Goal: Information Seeking & Learning: Learn about a topic

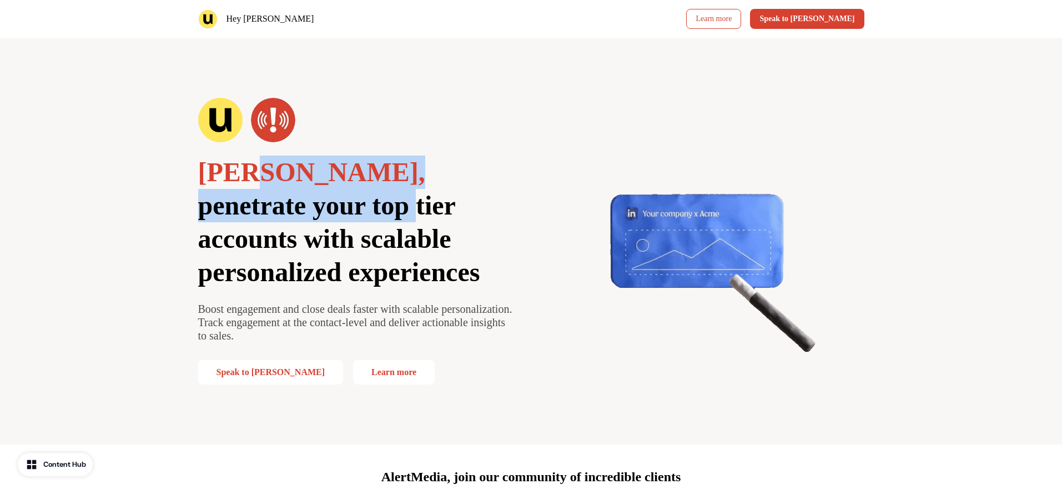
drag, startPoint x: 244, startPoint y: 175, endPoint x: 192, endPoint y: 192, distance: 54.8
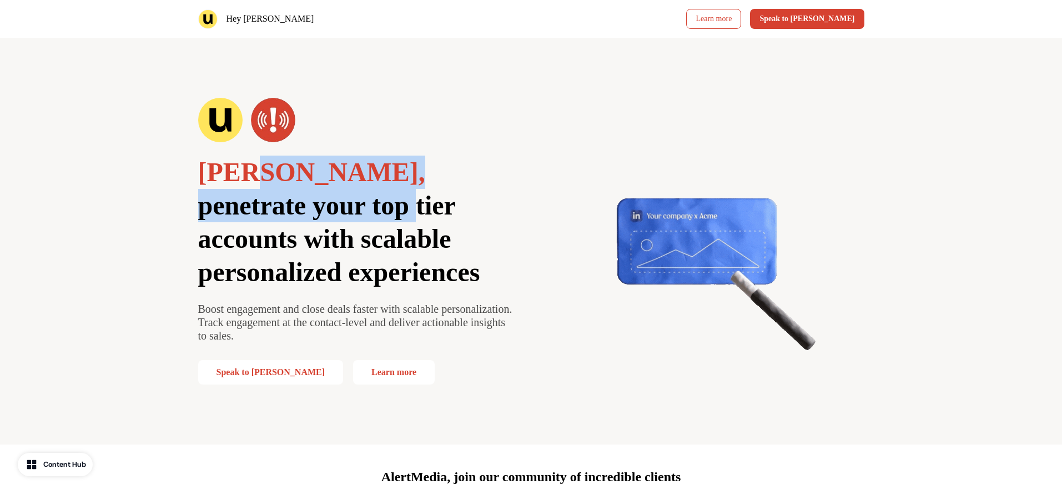
click at [192, 192] on div "[PERSON_NAME], penetrate your top tier accounts with scalable personalized expe…" at bounding box center [531, 241] width 733 height 406
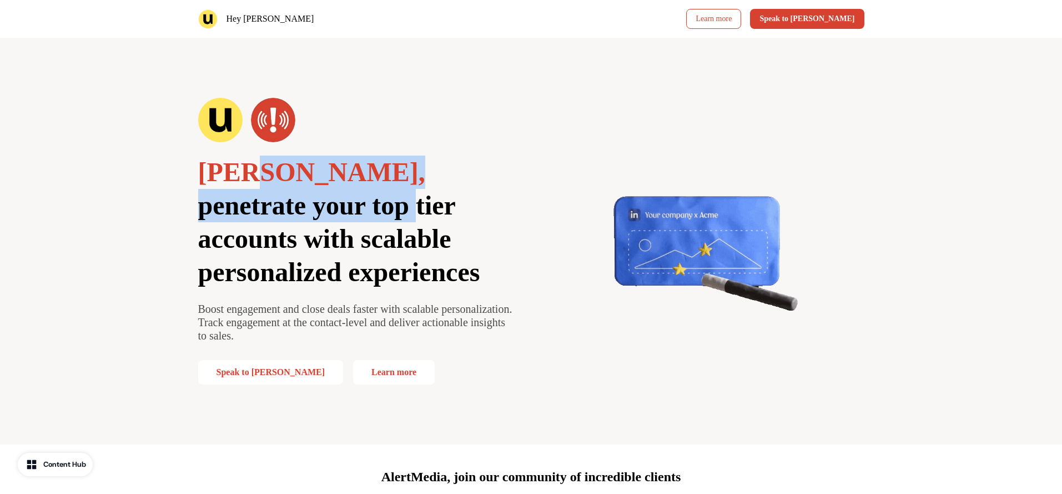
drag, startPoint x: 218, startPoint y: 179, endPoint x: 245, endPoint y: 180, distance: 27.2
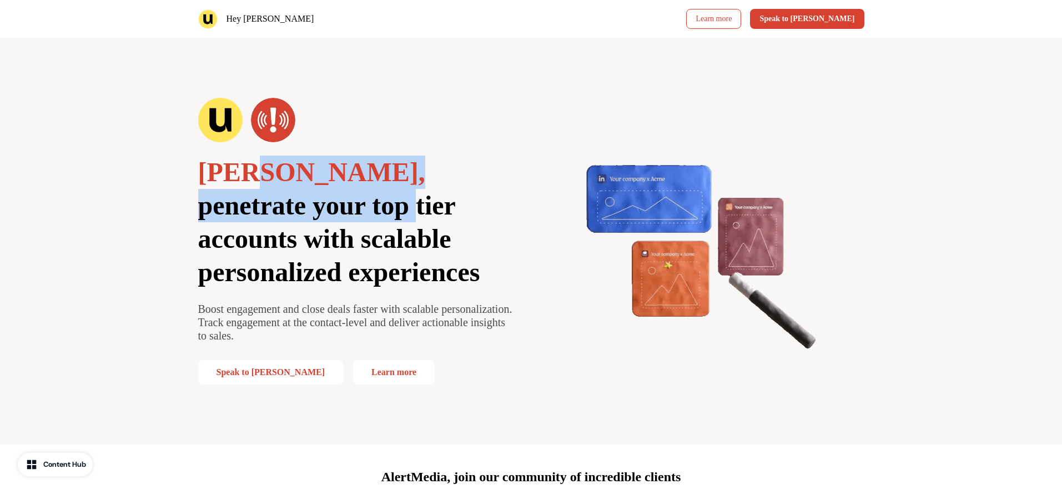
click at [218, 179] on span "[PERSON_NAME]," at bounding box center [311, 171] width 227 height 29
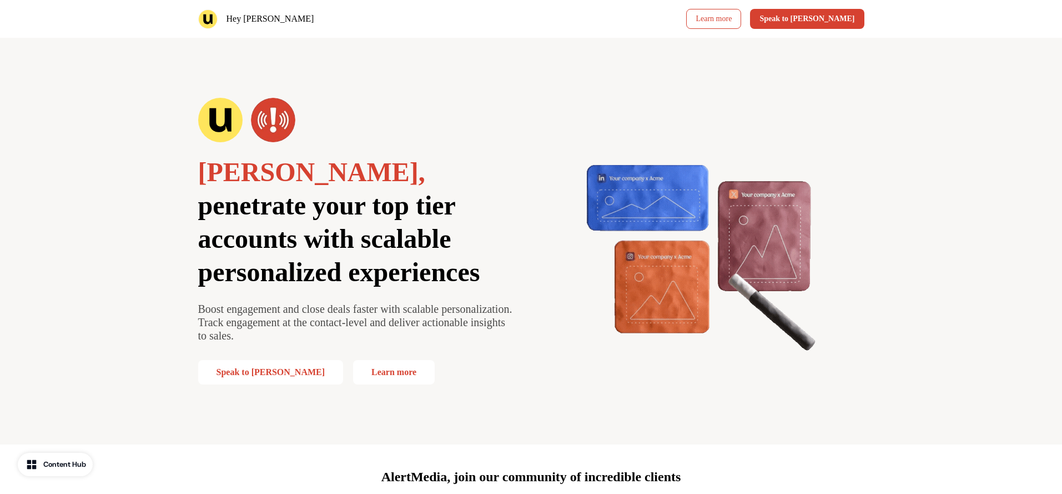
drag, startPoint x: 253, startPoint y: 174, endPoint x: 228, endPoint y: 173, distance: 25.0
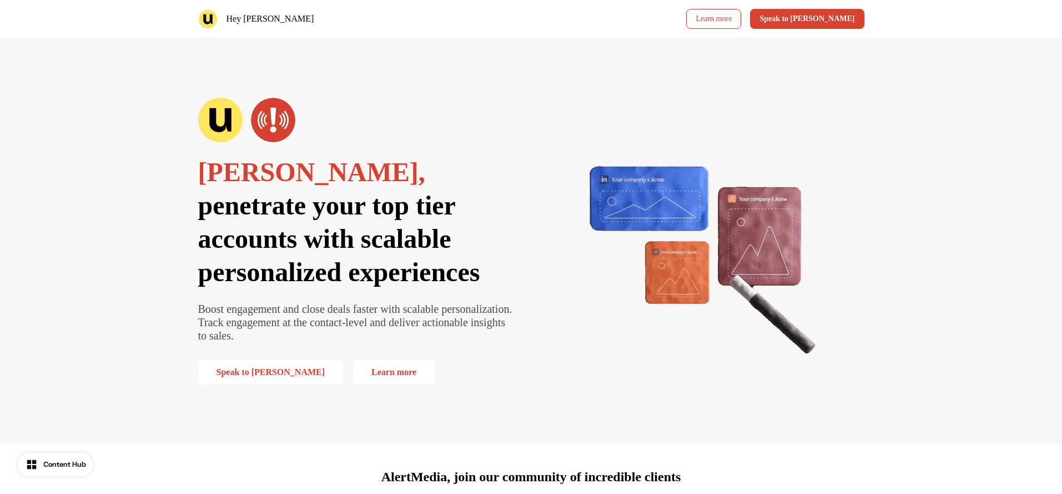
click at [228, 173] on span "[PERSON_NAME]," at bounding box center [311, 171] width 227 height 29
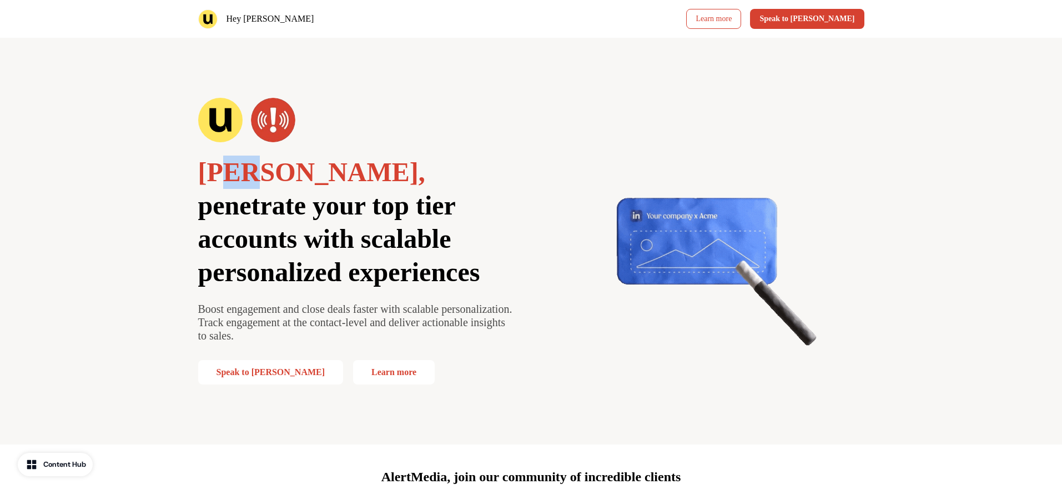
click at [230, 171] on span "[PERSON_NAME]," at bounding box center [311, 171] width 227 height 29
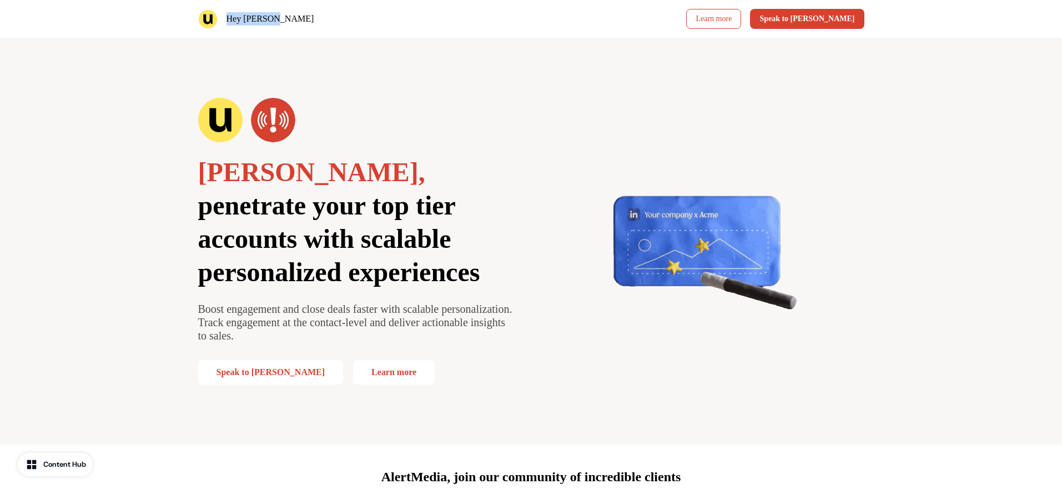
drag, startPoint x: 228, startPoint y: 22, endPoint x: 273, endPoint y: 21, distance: 44.4
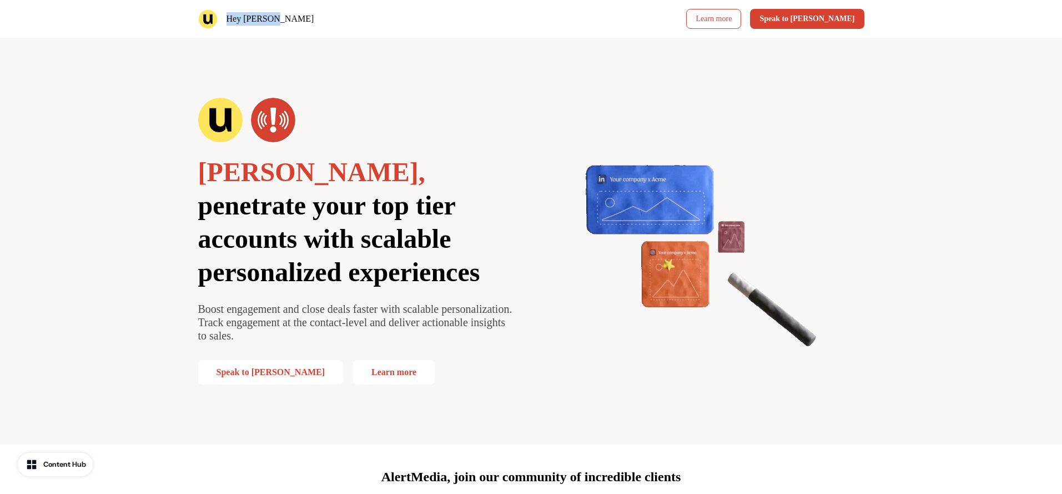
click at [273, 21] on p "Hey [PERSON_NAME]" at bounding box center [271, 18] width 88 height 13
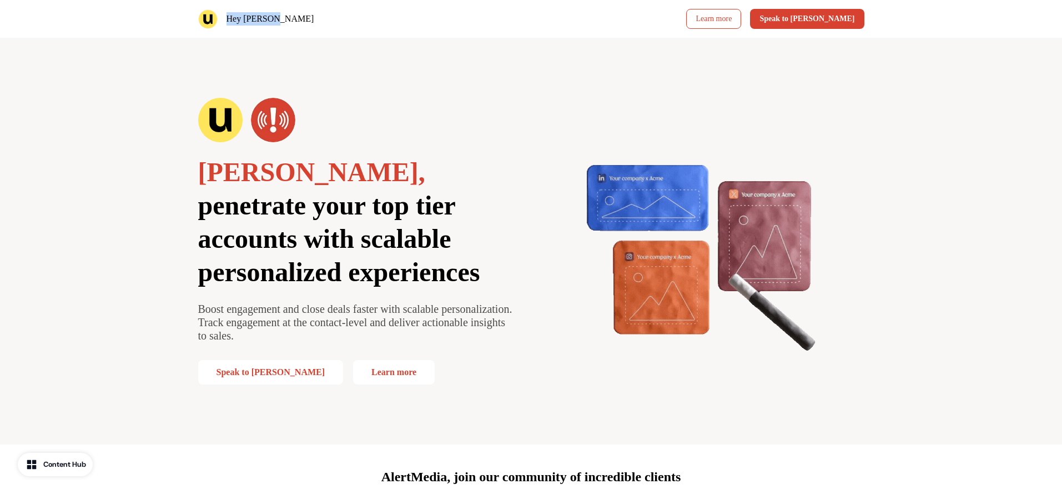
click at [246, 24] on p "Hey [PERSON_NAME]" at bounding box center [271, 18] width 88 height 13
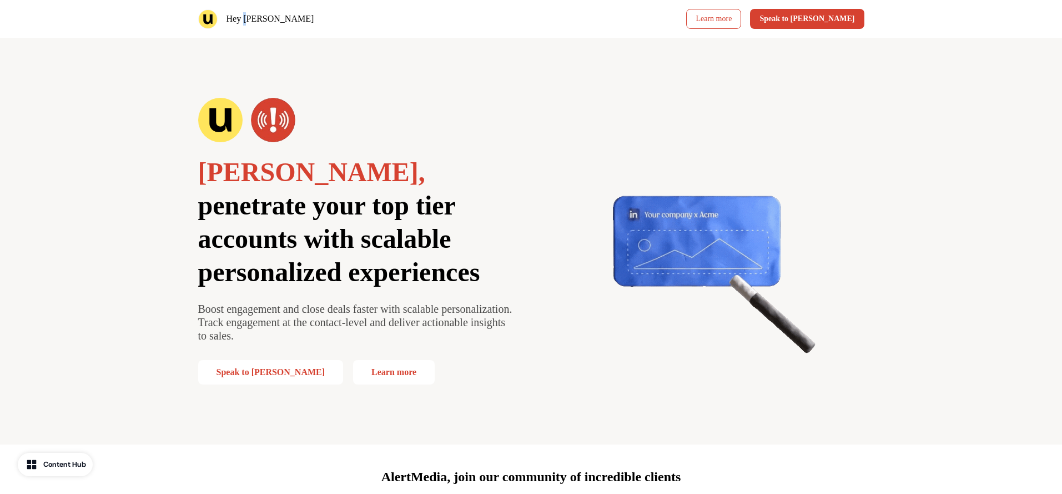
drag, startPoint x: 244, startPoint y: 22, endPoint x: 282, endPoint y: 20, distance: 38.4
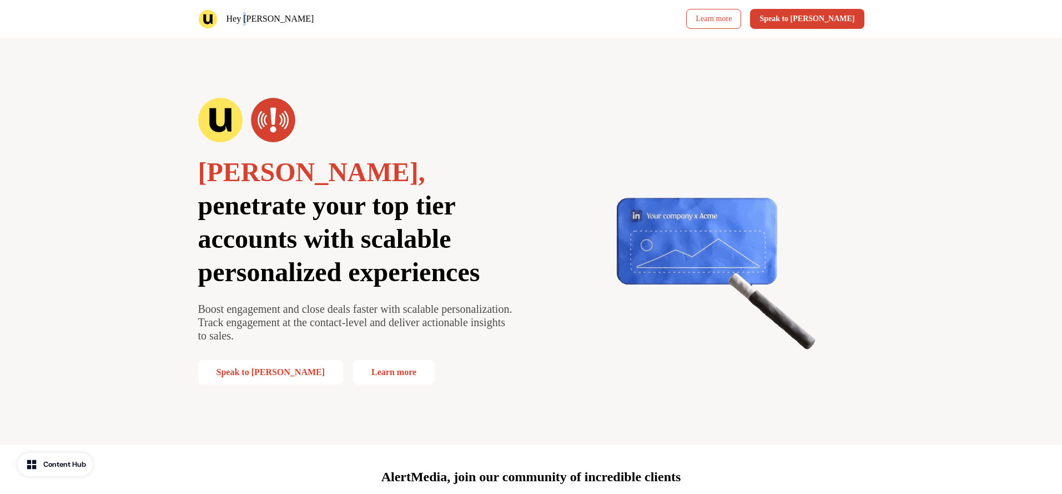
click at [282, 20] on div "Hey [PERSON_NAME]" at bounding box center [362, 18] width 329 height 19
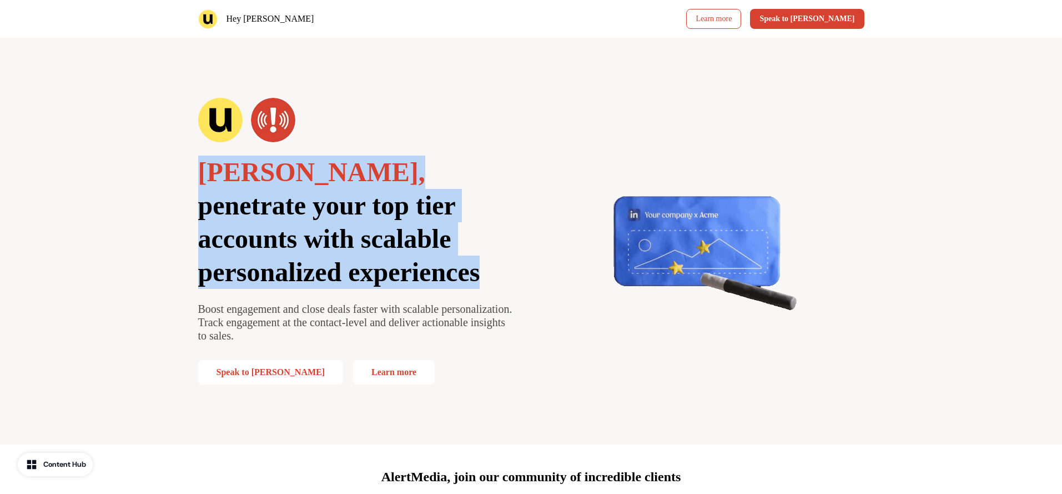
drag, startPoint x: 253, startPoint y: 153, endPoint x: 403, endPoint y: 268, distance: 188.8
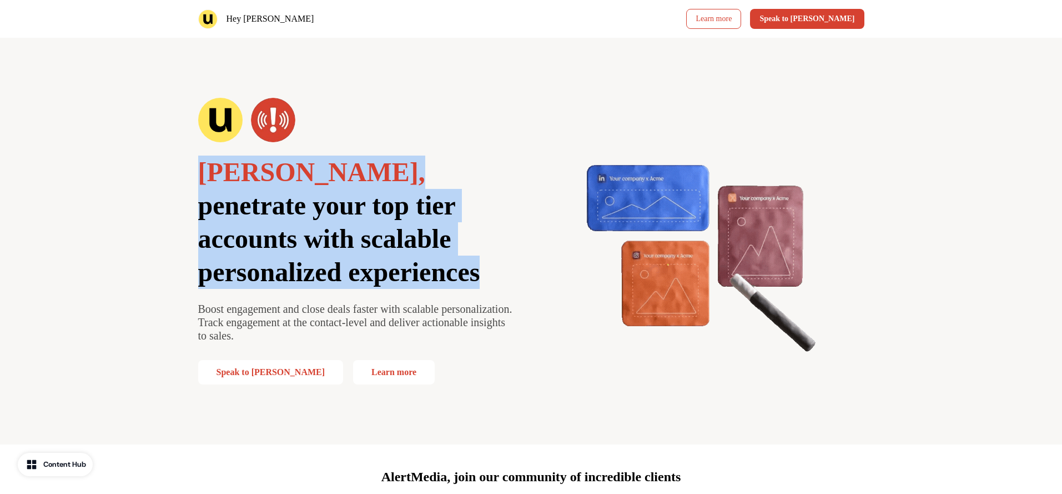
click at [397, 264] on div "[PERSON_NAME], penetrate your top tier accounts with scalable personalized expe…" at bounding box center [357, 241] width 318 height 286
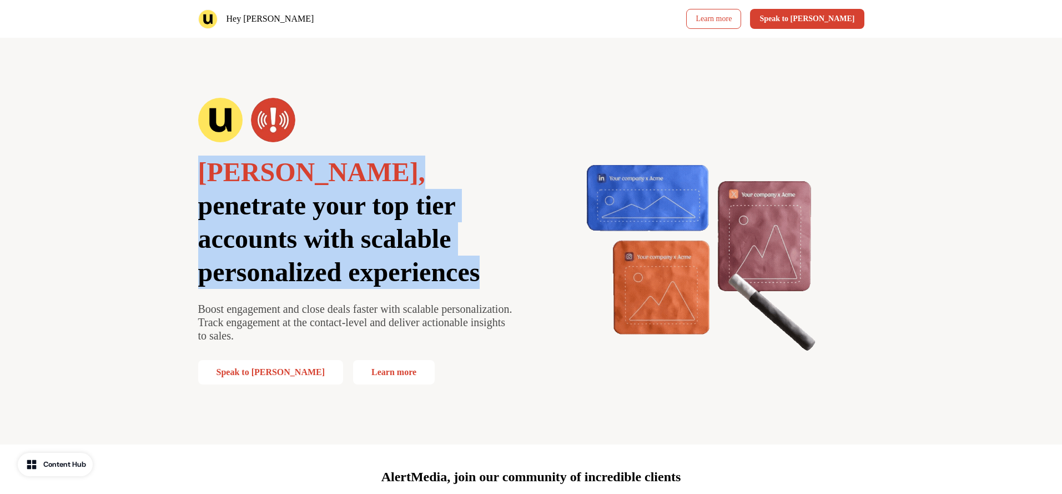
click at [418, 279] on p "[PERSON_NAME], penetrate your top tier accounts with scalable personalized expe…" at bounding box center [357, 221] width 318 height 133
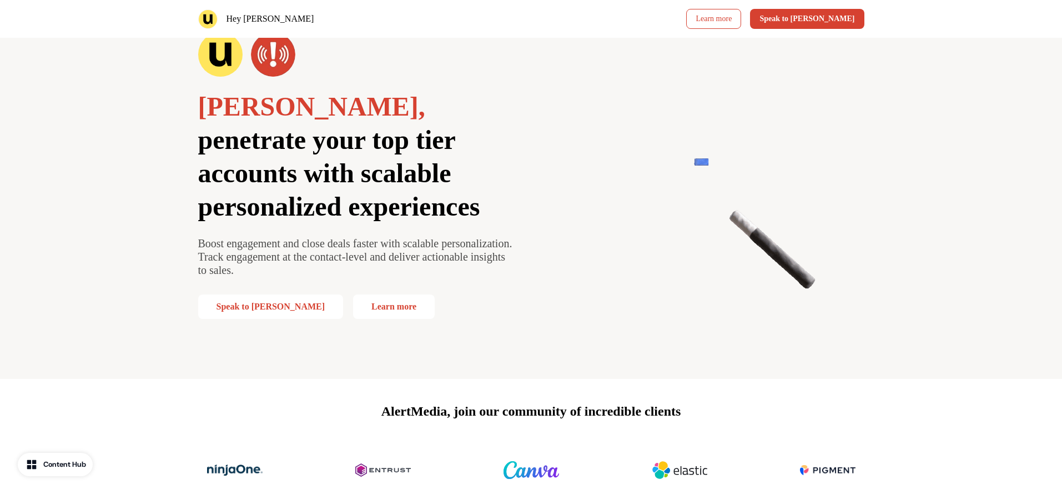
scroll to position [79, 0]
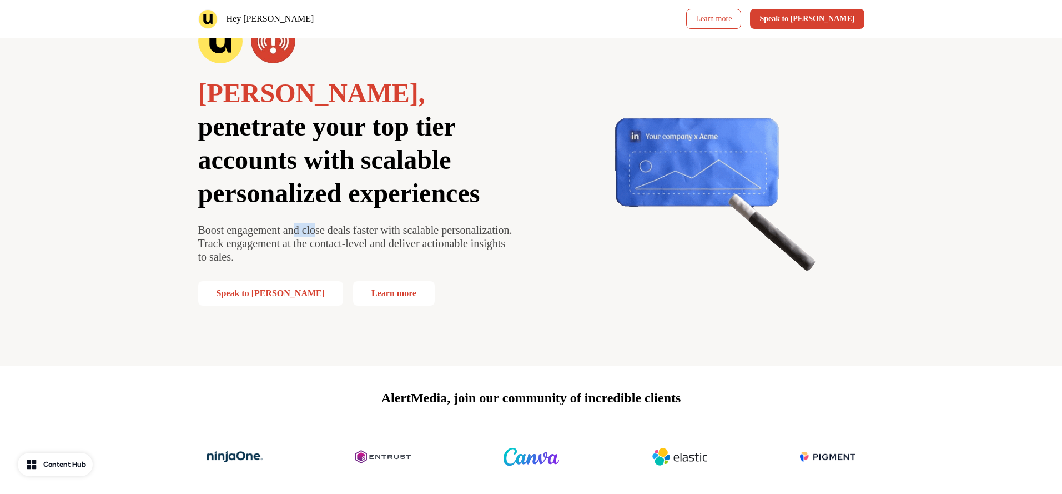
drag, startPoint x: 308, startPoint y: 223, endPoint x: 366, endPoint y: 238, distance: 60.6
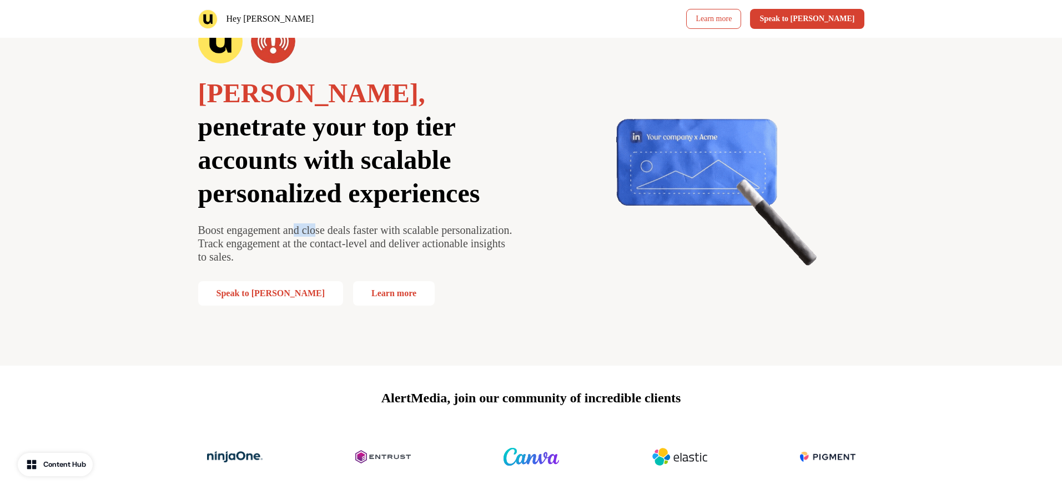
click at [353, 237] on span "Boost engagement and close deals faster with scalable personalization. Track en…" at bounding box center [355, 243] width 314 height 39
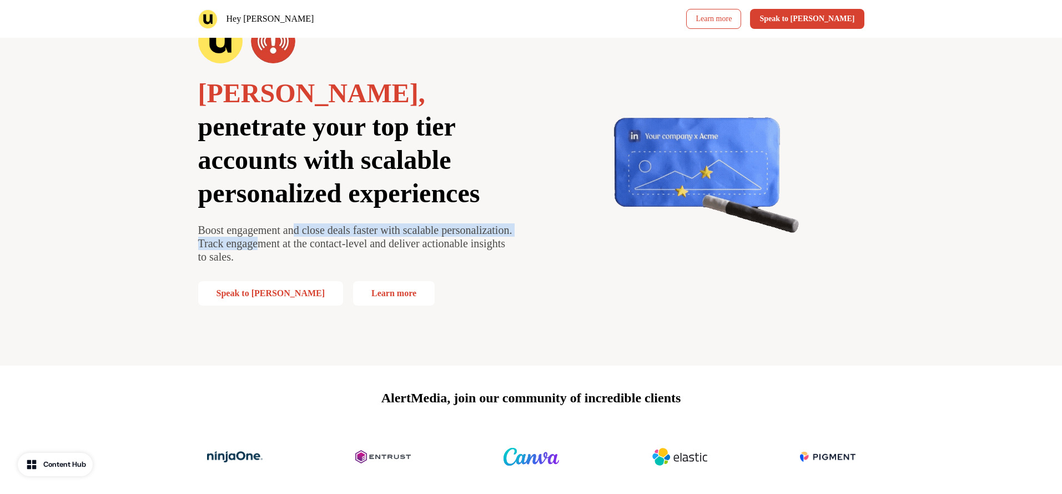
drag, startPoint x: 366, startPoint y: 238, endPoint x: 377, endPoint y: 248, distance: 14.5
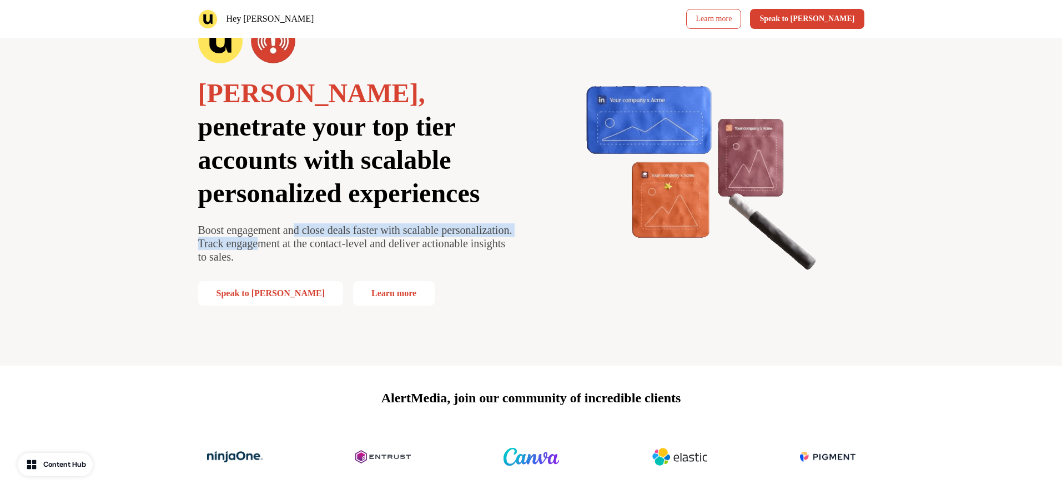
click at [366, 238] on span "Boost engagement and close deals faster with scalable personalization. Track en…" at bounding box center [355, 243] width 314 height 39
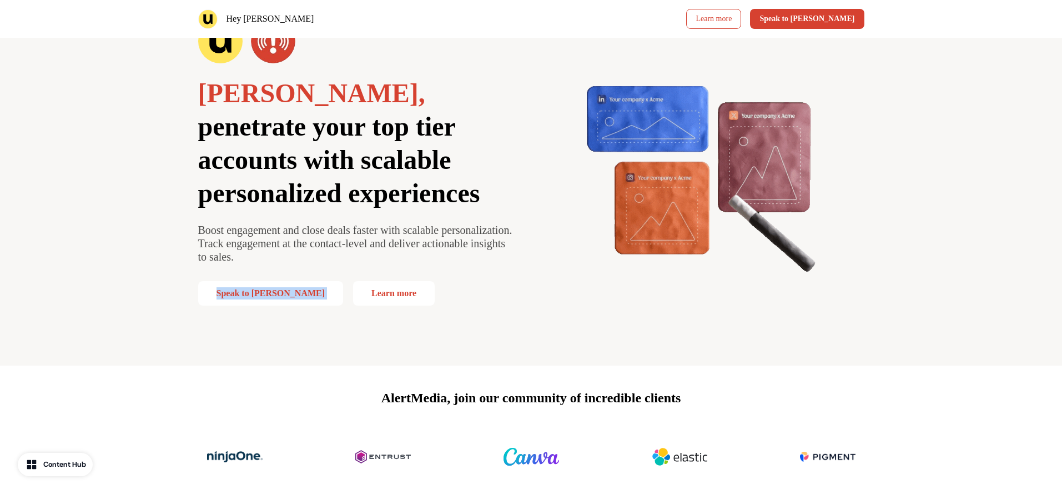
drag, startPoint x: 398, startPoint y: 261, endPoint x: 388, endPoint y: 260, distance: 9.5
click at [388, 260] on div "[PERSON_NAME], penetrate your top tier accounts with scalable personalized expe…" at bounding box center [357, 162] width 318 height 286
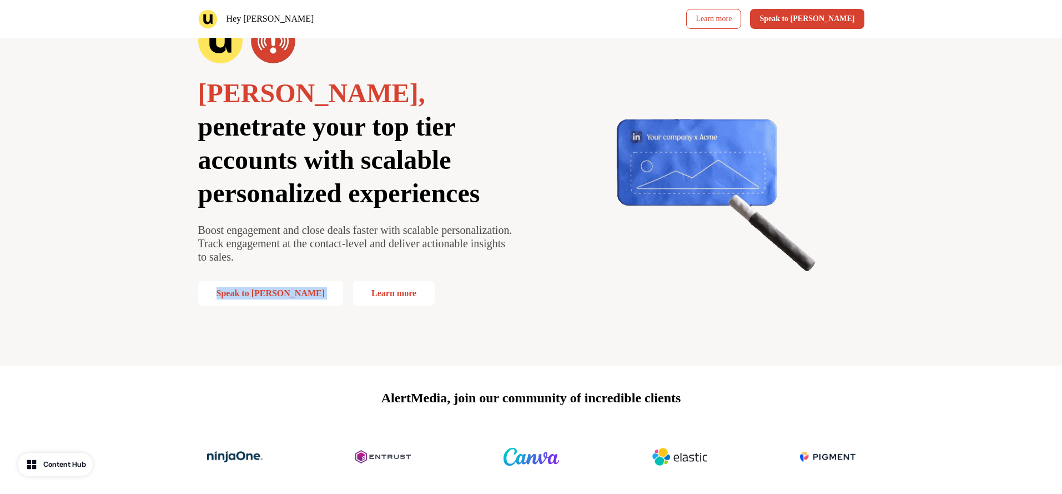
click at [383, 254] on p "Boost engagement and close deals faster with scalable personalization. Track en…" at bounding box center [357, 243] width 318 height 40
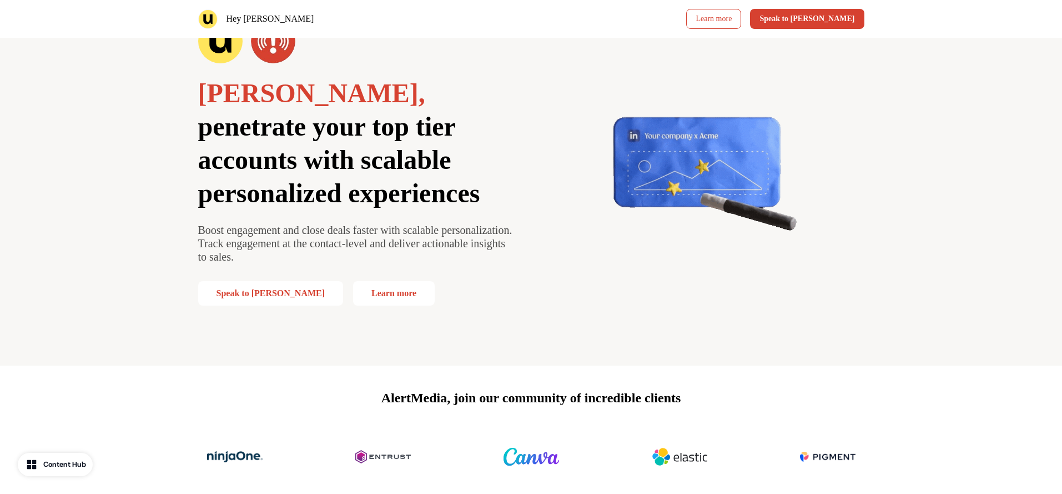
click at [379, 249] on p "Boost engagement and close deals faster with scalable personalization. Track en…" at bounding box center [357, 243] width 318 height 40
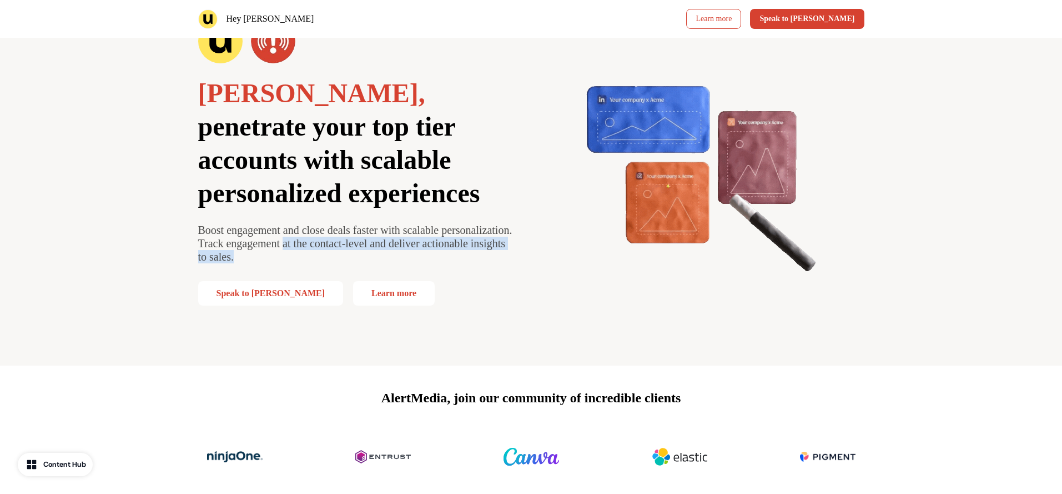
click at [321, 237] on span "Boost engagement and close deals faster with scalable personalization. Track en…" at bounding box center [355, 243] width 314 height 39
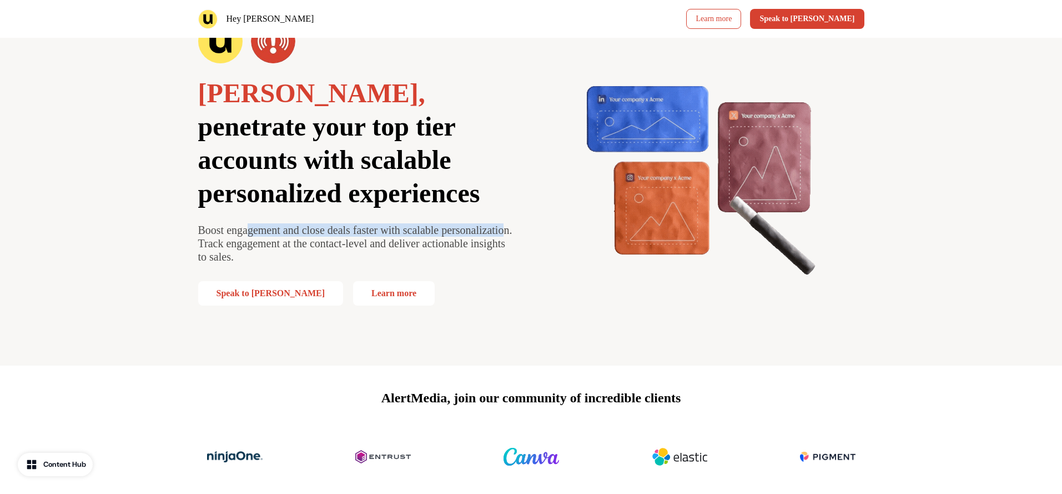
drag, startPoint x: 254, startPoint y: 231, endPoint x: 304, endPoint y: 244, distance: 52.3
click at [304, 244] on span "Boost engagement and close deals faster with scalable personalization. Track en…" at bounding box center [355, 243] width 314 height 39
click at [346, 247] on span "Boost engagement and close deals faster with scalable personalization. Track en…" at bounding box center [355, 243] width 314 height 39
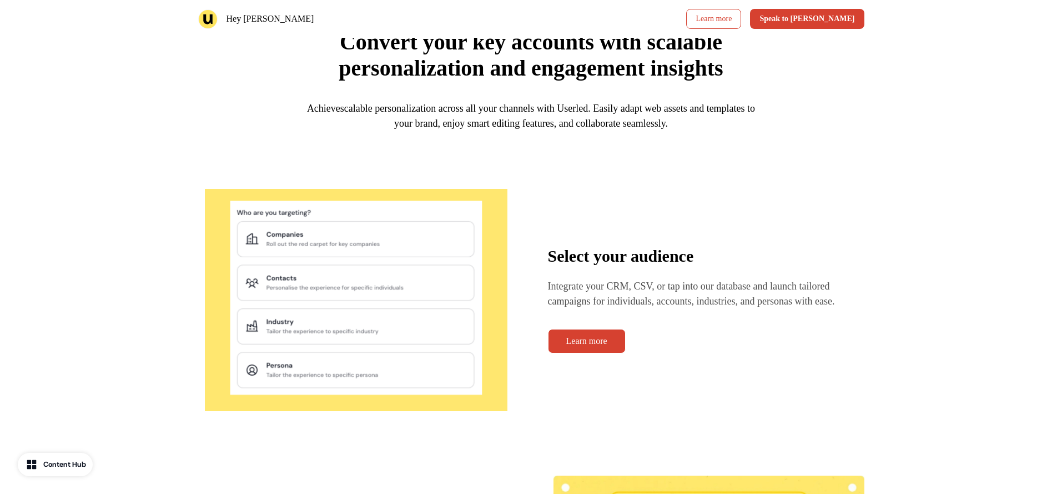
scroll to position [1513, 0]
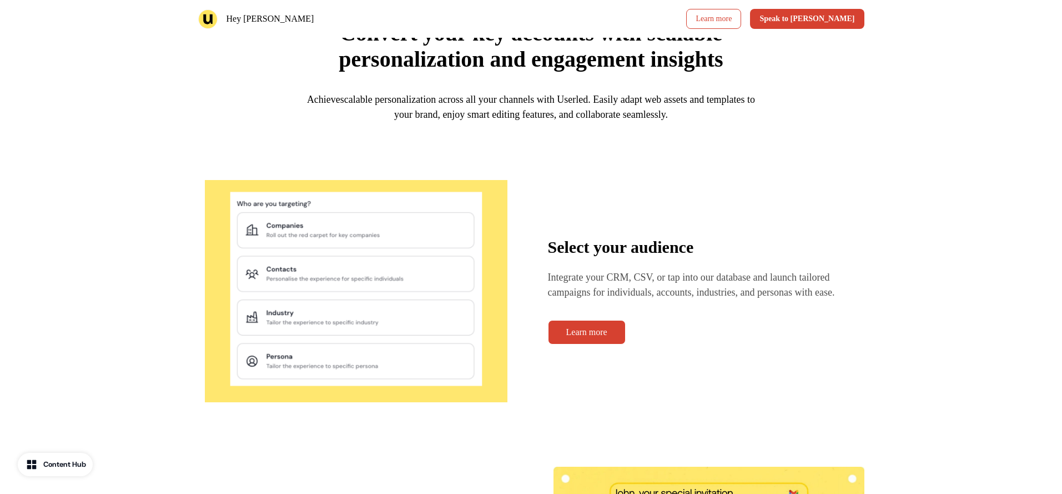
drag, startPoint x: 131, startPoint y: 112, endPoint x: 135, endPoint y: 118, distance: 6.8
click at [131, 113] on div "How it works Convert your key accounts with scalable personalization and engage…" at bounding box center [531, 454] width 1062 height 961
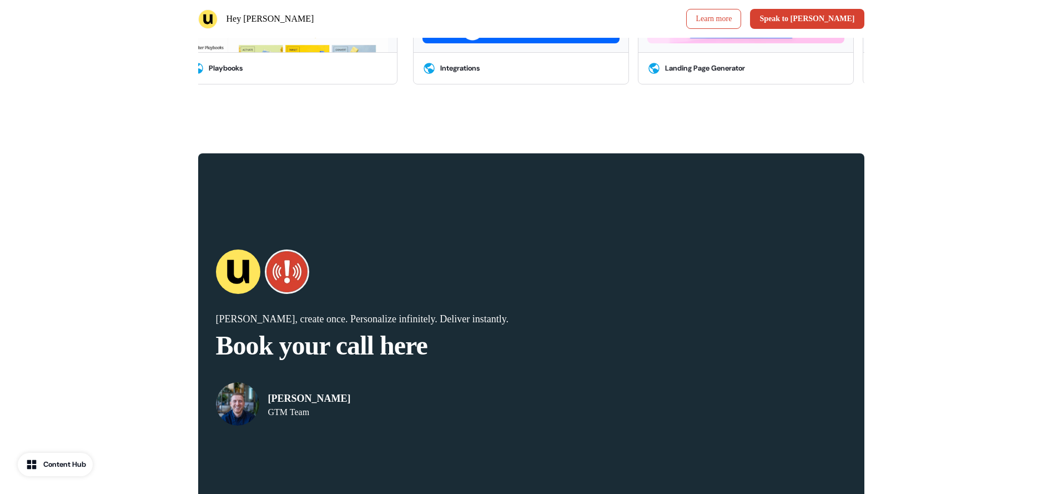
scroll to position [3348, 0]
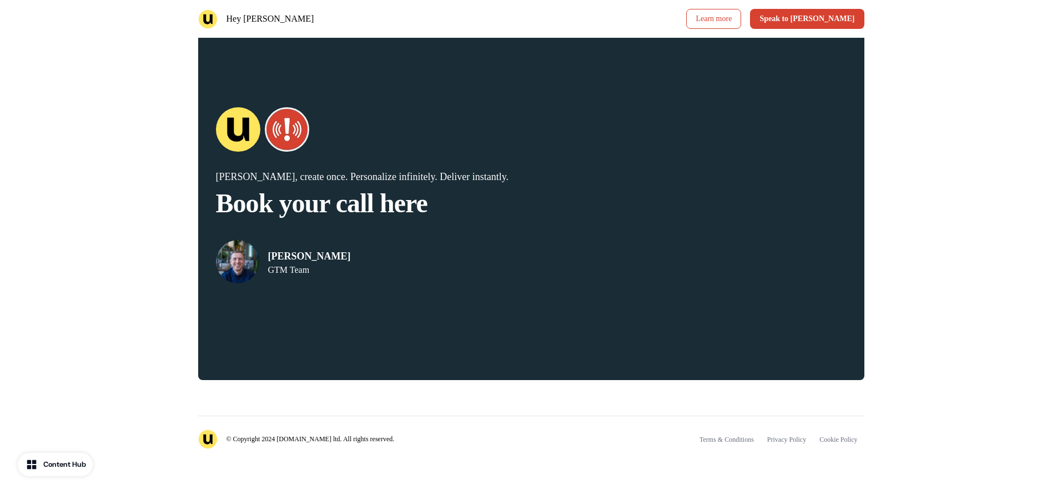
click at [138, 343] on div "[PERSON_NAME], create once. Personalize infinitely. Deliver instantly. Book you…" at bounding box center [531, 195] width 1062 height 404
click at [114, 373] on div "[PERSON_NAME], create once. Personalize infinitely. Deliver instantly. Book you…" at bounding box center [531, 195] width 1062 height 404
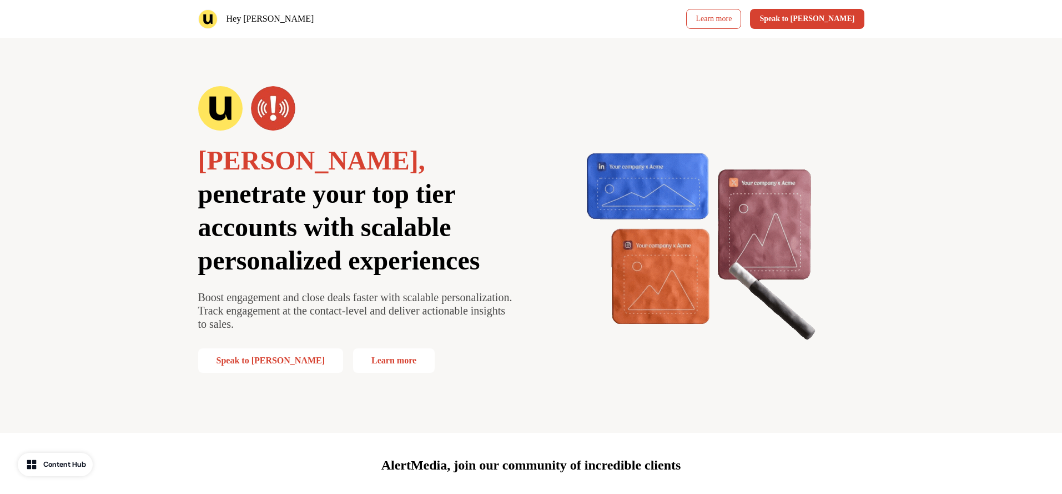
scroll to position [0, 0]
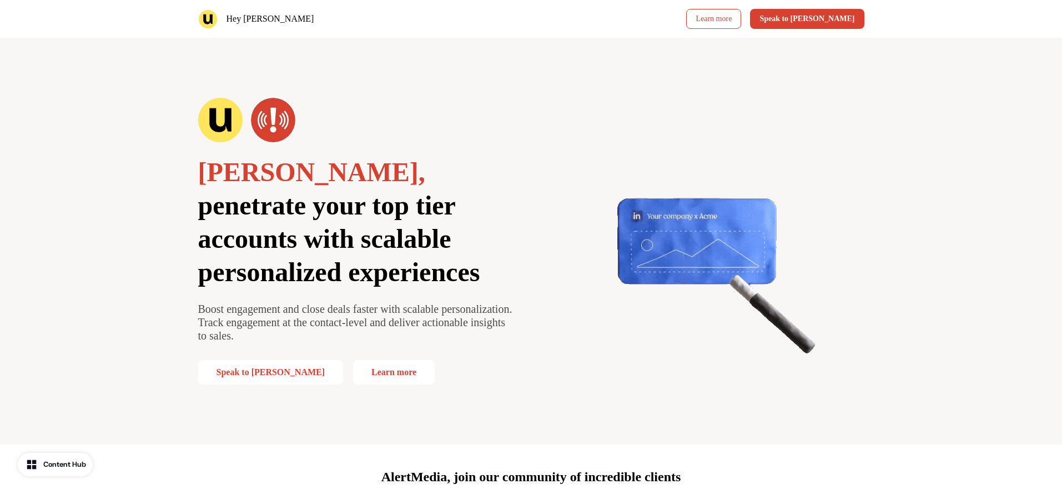
drag, startPoint x: 284, startPoint y: 200, endPoint x: 295, endPoint y: 212, distance: 15.3
click at [286, 202] on span "penetrate your top tier accounts with scalable personalized experiences" at bounding box center [339, 238] width 282 height 96
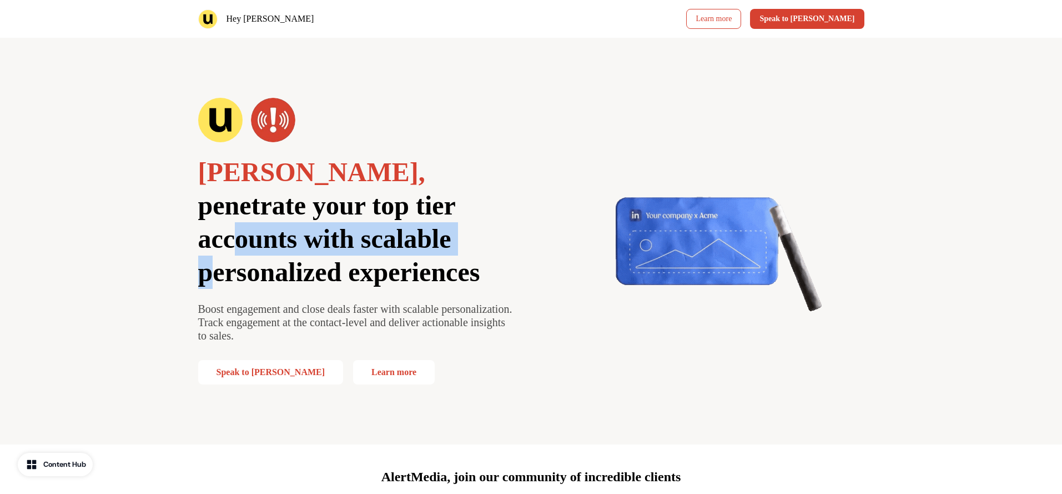
drag, startPoint x: 295, startPoint y: 212, endPoint x: 323, endPoint y: 245, distance: 43.7
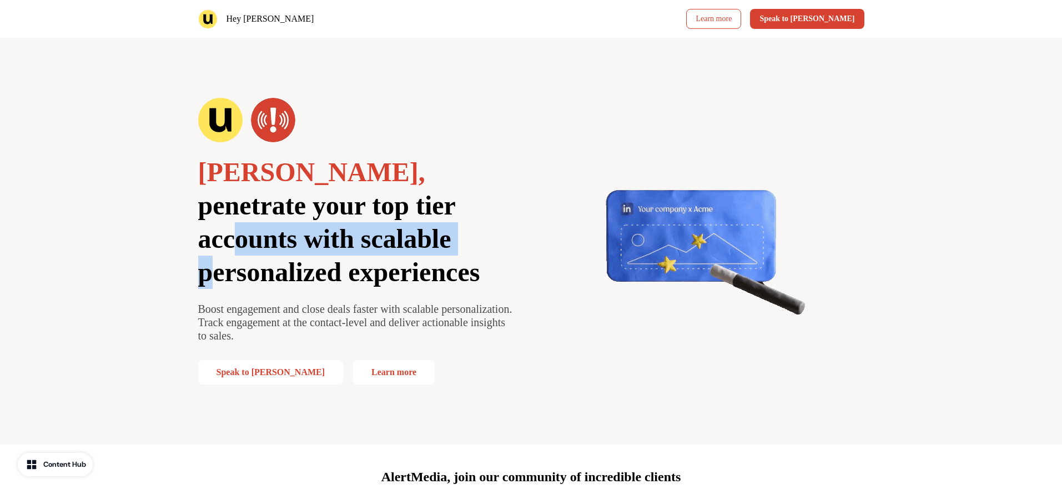
click at [321, 244] on span "penetrate your top tier accounts with scalable personalized experiences" at bounding box center [339, 238] width 282 height 96
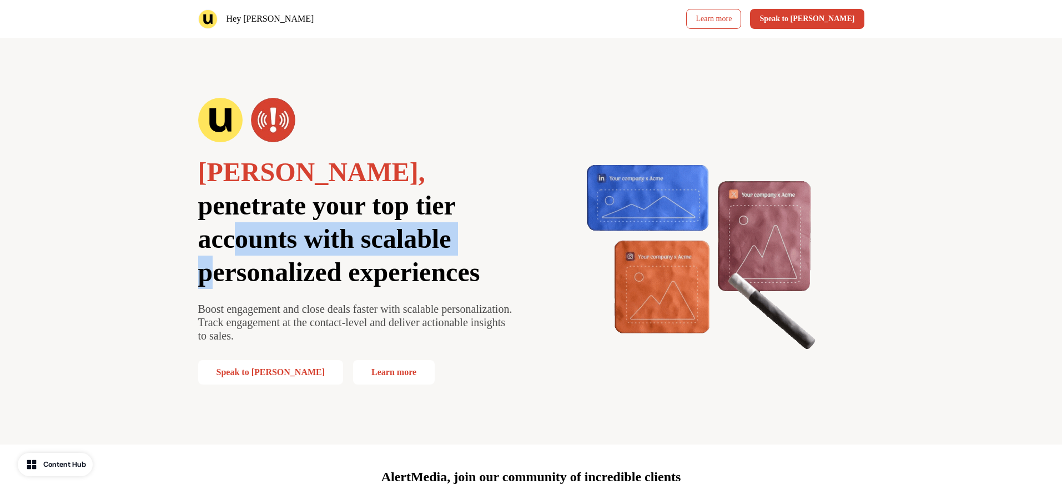
click at [323, 245] on span "penetrate your top tier accounts with scalable personalized experiences" at bounding box center [339, 238] width 282 height 96
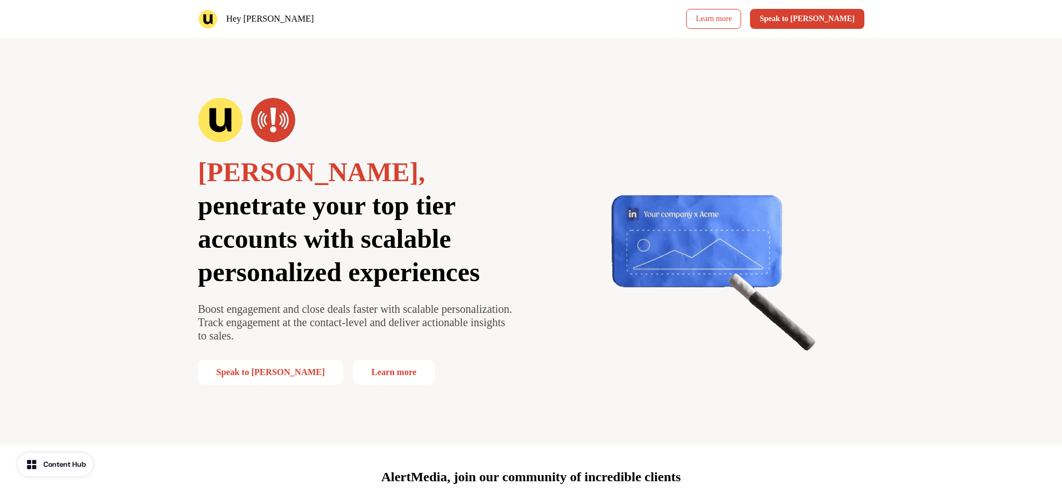
click at [327, 249] on span "penetrate your top tier accounts with scalable personalized experiences" at bounding box center [339, 238] width 282 height 96
